Goal: Information Seeking & Learning: Learn about a topic

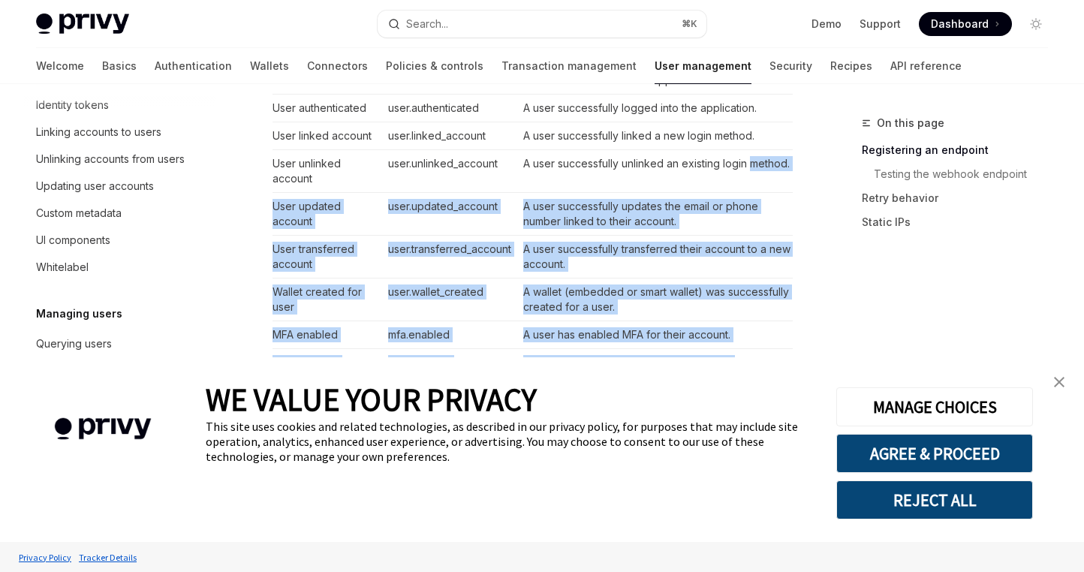
scroll to position [1014, 0]
drag, startPoint x: 613, startPoint y: 308, endPoint x: 547, endPoint y: 221, distance: 108.7
click at [528, 176] on tbody "User created user.created A user was created in the application. User authentic…" at bounding box center [532, 286] width 520 height 438
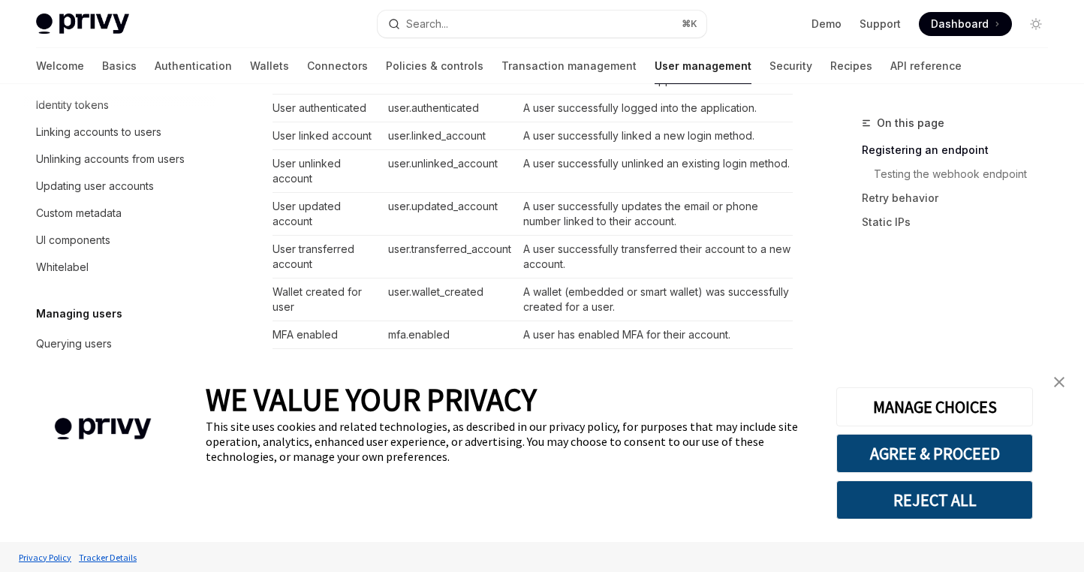
click at [638, 376] on div "WE VALUE YOUR PRIVACY This site uses cookies and related technologies, as descr…" at bounding box center [510, 449] width 608 height 185
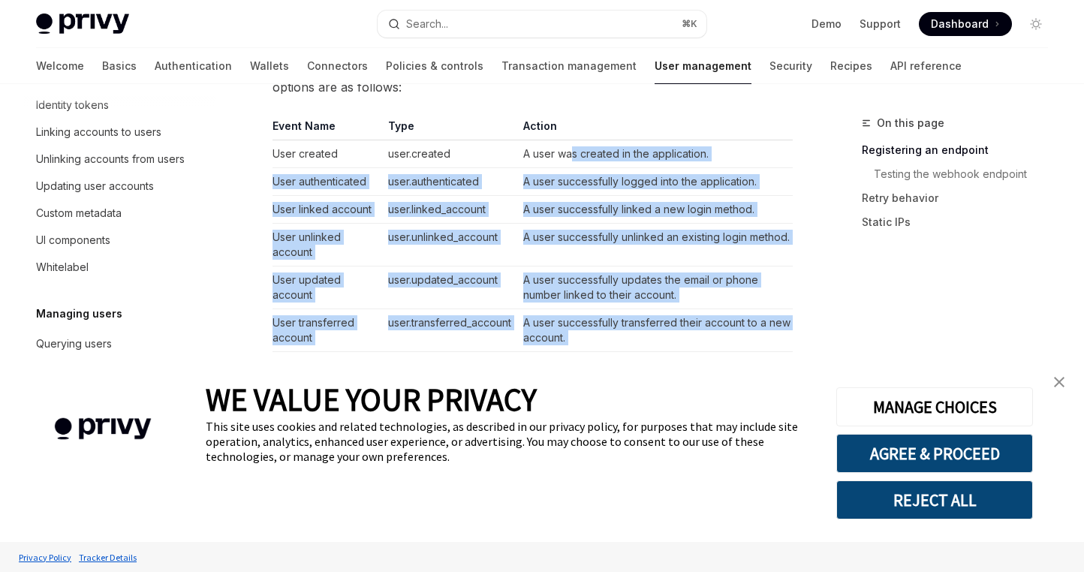
scroll to position [924, 0]
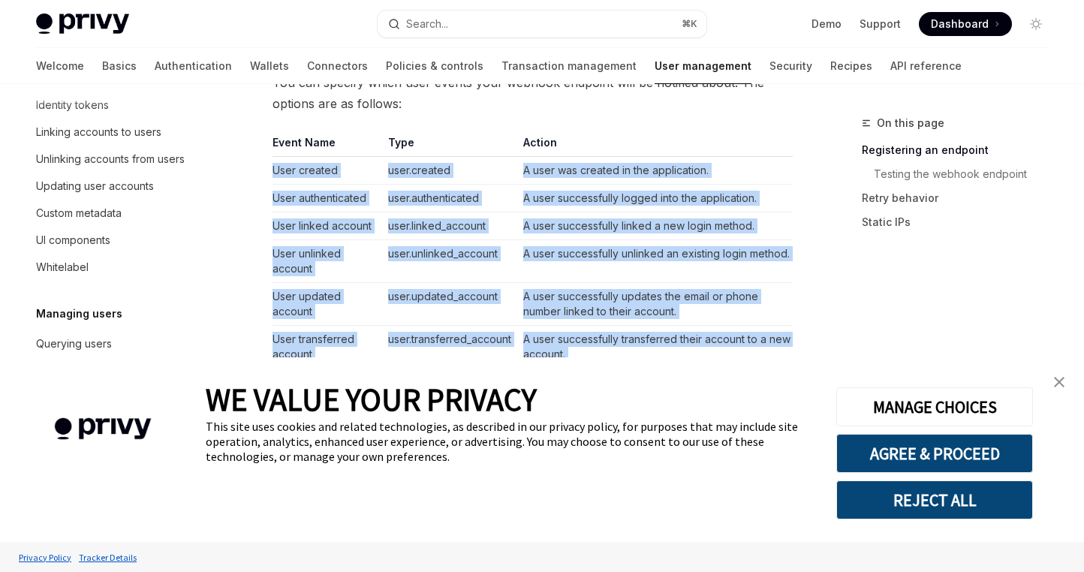
drag, startPoint x: 607, startPoint y: 223, endPoint x: 301, endPoint y: 171, distance: 309.9
click at [268, 167] on div "Webhooks Overview OpenAI Open in ChatGPT OpenAI Open in ChatGPT Webhooks allow …" at bounding box center [392, 450] width 808 height 2520
copy tbody "User created user.created A user was created in the application. User authentic…"
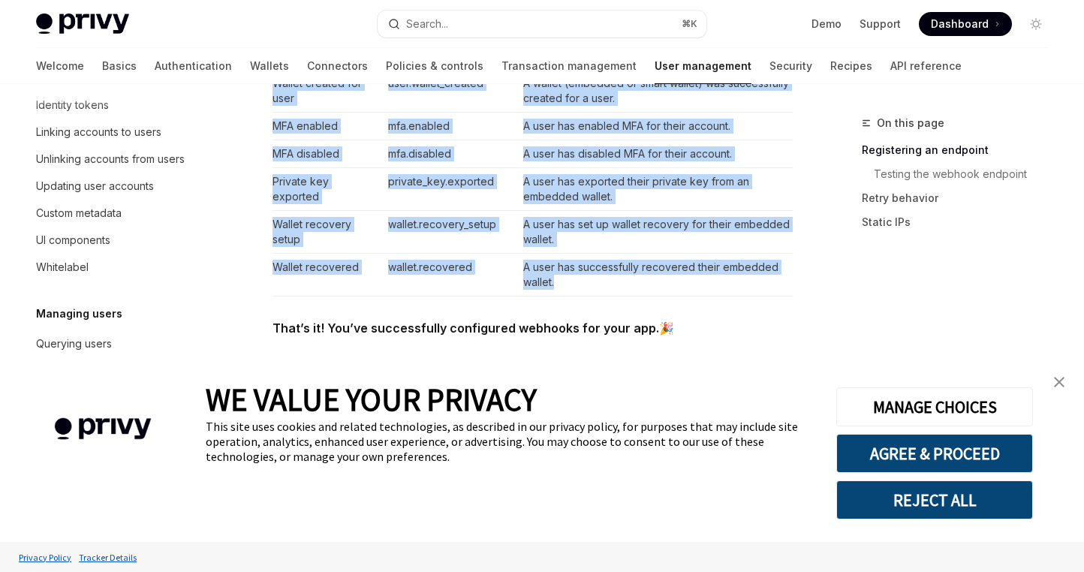
scroll to position [1227, 0]
